Goal: Complete application form: Complete application form

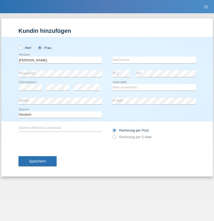
type input "jeanine"
click at [154, 60] on input "text" at bounding box center [153, 60] width 83 height 7
type input "jesenko"
select select "CH"
select select "en"
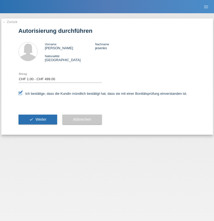
select select "1"
click at [38, 119] on span "Weiter" at bounding box center [40, 119] width 11 height 4
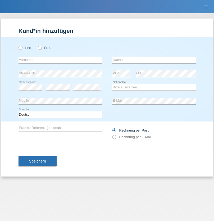
radio input "true"
click at [60, 60] on input "text" at bounding box center [59, 60] width 83 height 7
type input "Silvana"
click at [154, 60] on input "text" at bounding box center [153, 60] width 83 height 7
type input "Klossner"
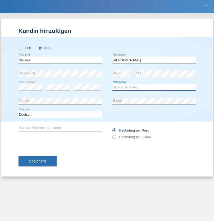
select select "CH"
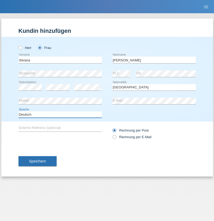
select select "en"
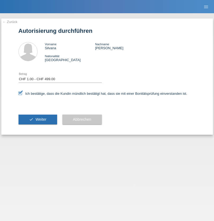
select select "1"
click at [38, 119] on span "Weiter" at bounding box center [40, 119] width 11 height 4
